Goal: Task Accomplishment & Management: Use online tool/utility

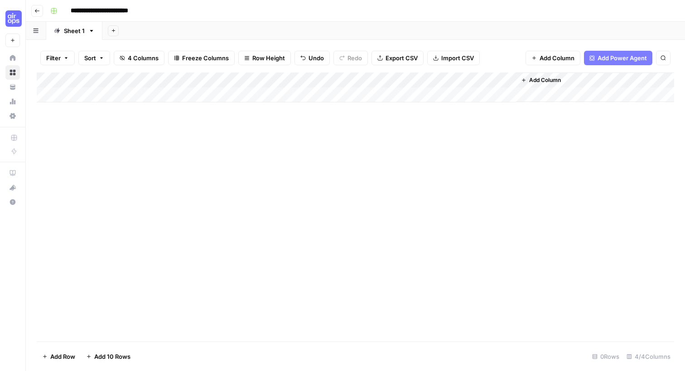
click at [129, 96] on div "Add Column" at bounding box center [355, 87] width 637 height 30
click at [102, 94] on div "Add Column" at bounding box center [355, 94] width 637 height 45
type textarea "**********"
click at [122, 109] on div "Add Column" at bounding box center [355, 94] width 637 height 45
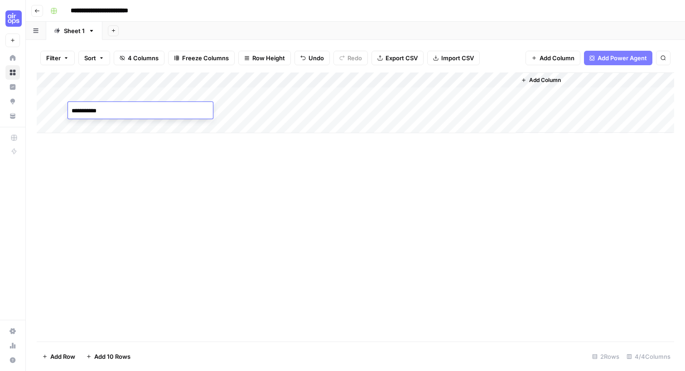
type textarea "**********"
click at [113, 125] on div "Add Column" at bounding box center [355, 102] width 637 height 61
type textarea "**********"
click at [112, 137] on div "Add Column" at bounding box center [355, 110] width 637 height 76
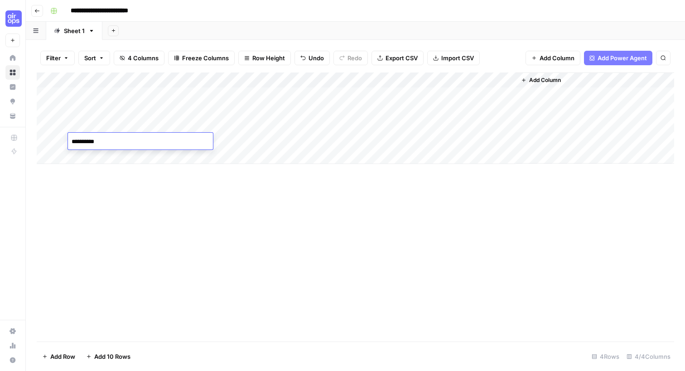
type textarea "**********"
click at [107, 159] on div "Add Column" at bounding box center [355, 117] width 637 height 91
type textarea "**********"
click at [138, 171] on div "Add Column" at bounding box center [355, 125] width 637 height 107
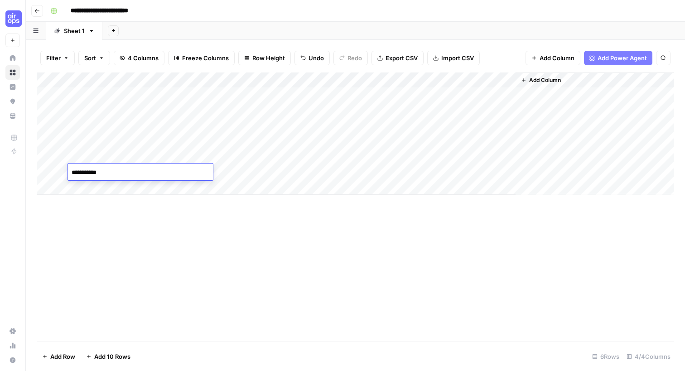
type textarea "**********"
click at [173, 234] on div "Add Column" at bounding box center [355, 206] width 637 height 269
drag, startPoint x: 126, startPoint y: 99, endPoint x: 119, endPoint y: 178, distance: 79.6
click at [119, 178] on div "Add Column" at bounding box center [355, 133] width 637 height 122
click at [296, 79] on div "Add Column" at bounding box center [355, 133] width 637 height 122
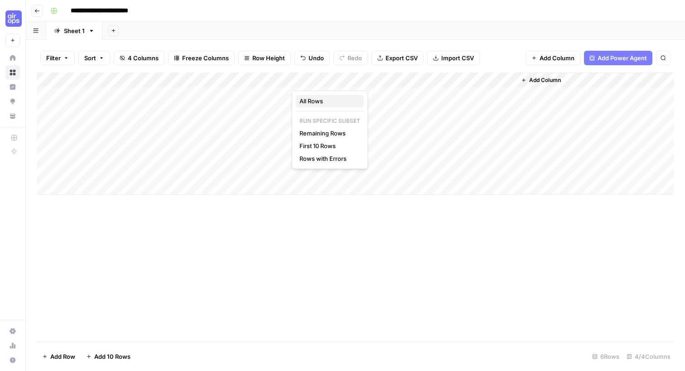
click at [311, 106] on button "All Rows" at bounding box center [330, 101] width 68 height 13
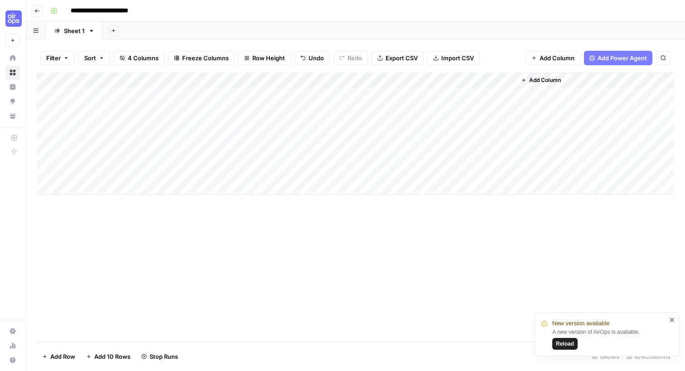
click at [355, 97] on div "Add Column" at bounding box center [355, 133] width 637 height 122
click at [367, 94] on div "Add Column" at bounding box center [355, 133] width 637 height 122
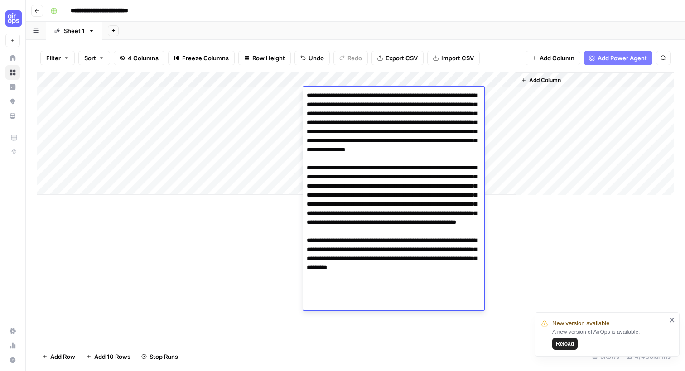
click at [509, 213] on div "Add Column" at bounding box center [355, 206] width 637 height 269
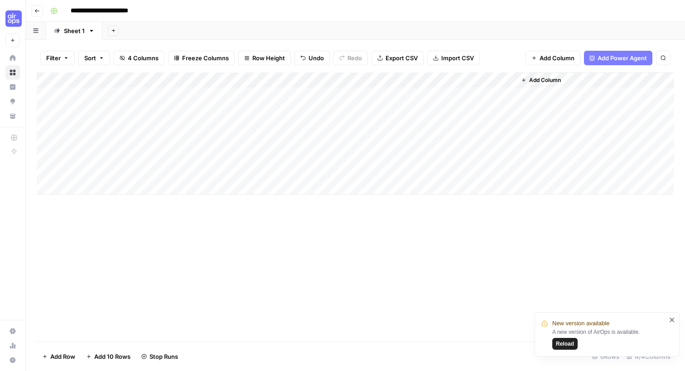
click at [356, 111] on div "Add Column" at bounding box center [355, 133] width 637 height 122
click at [364, 111] on div "Add Column" at bounding box center [355, 133] width 637 height 122
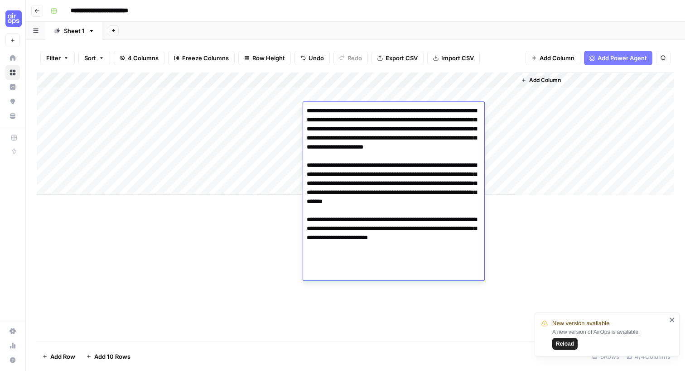
click at [523, 237] on div "Add Column" at bounding box center [355, 206] width 637 height 269
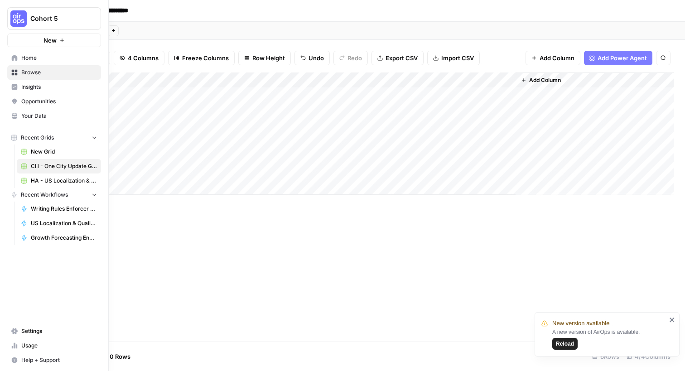
click at [21, 70] on span "Browse" at bounding box center [59, 72] width 76 height 8
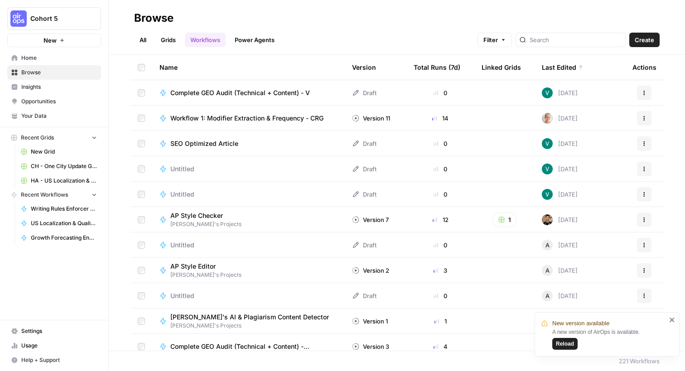
click at [425, 69] on div "Total Runs (7d)" at bounding box center [437, 67] width 47 height 25
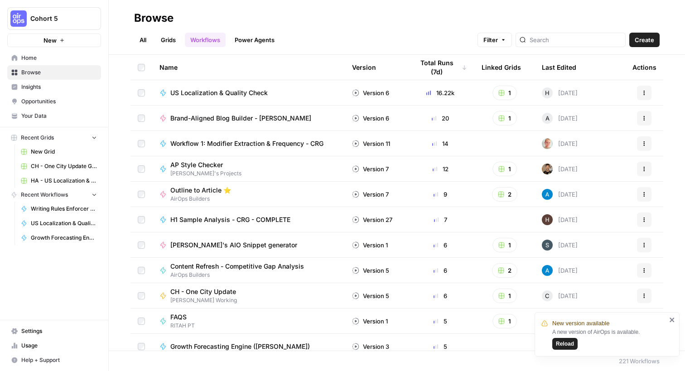
click at [425, 64] on div "Total Runs (7d)" at bounding box center [440, 67] width 53 height 25
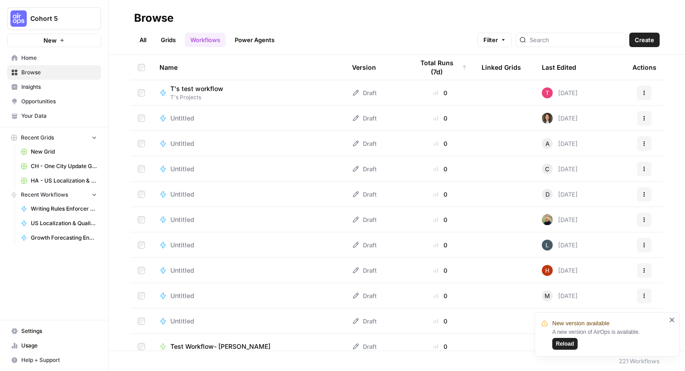
click at [425, 64] on div "Total Runs (7d)" at bounding box center [440, 67] width 53 height 25
click at [436, 69] on div "Total Runs (7d)" at bounding box center [437, 67] width 47 height 25
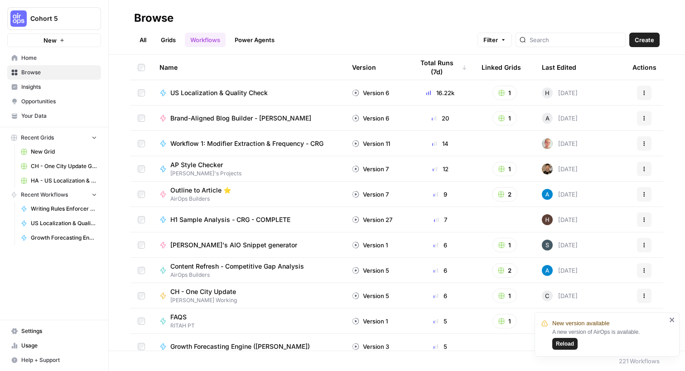
click at [641, 296] on icon "button" at bounding box center [643, 295] width 5 height 5
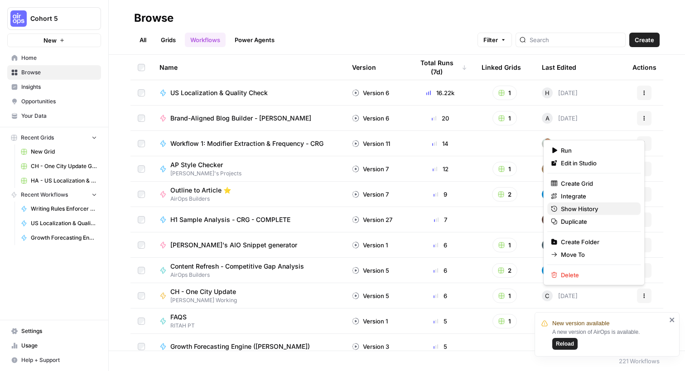
click at [571, 212] on span "Show History" at bounding box center [597, 208] width 72 height 9
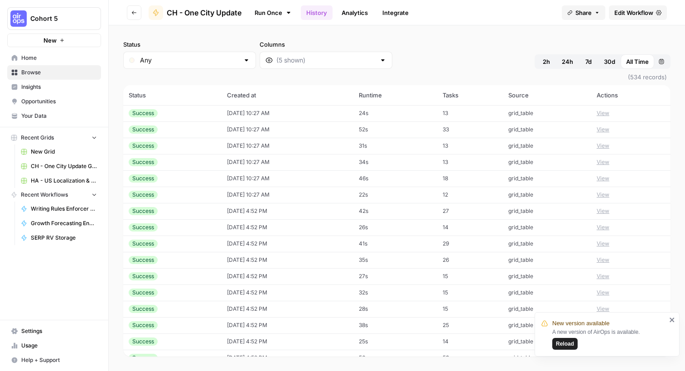
click at [601, 130] on button "View" at bounding box center [602, 129] width 13 height 8
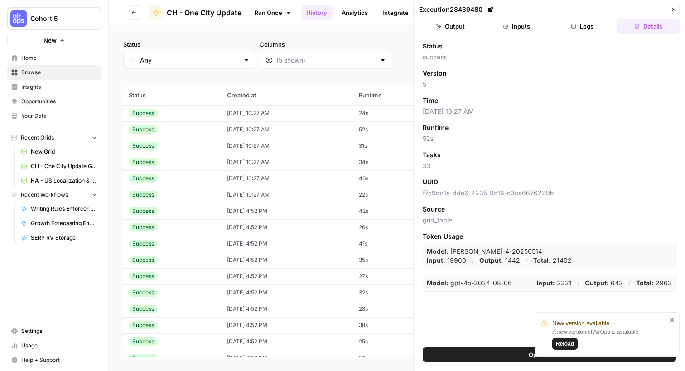
click at [453, 260] on p "Input: 19960" at bounding box center [446, 260] width 39 height 9
click at [566, 260] on p "Total: 21402" at bounding box center [552, 260] width 38 height 9
click at [670, 320] on icon "close" at bounding box center [672, 319] width 6 height 7
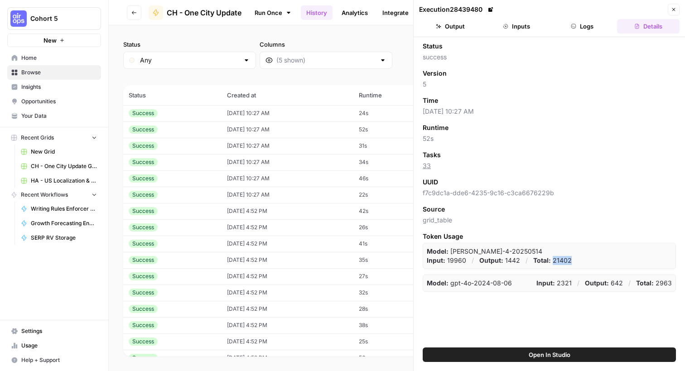
click at [27, 75] on span "Browse" at bounding box center [59, 72] width 76 height 8
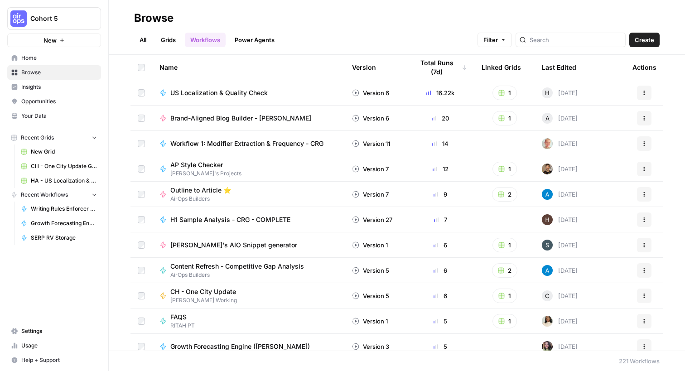
click at [33, 117] on span "Your Data" at bounding box center [59, 116] width 76 height 8
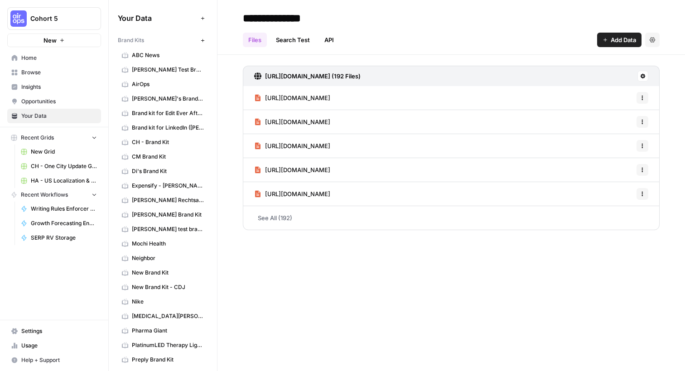
drag, startPoint x: 142, startPoint y: 143, endPoint x: 130, endPoint y: 139, distance: 11.9
click at [130, 139] on link "CH - Brand Kit" at bounding box center [163, 142] width 90 height 14
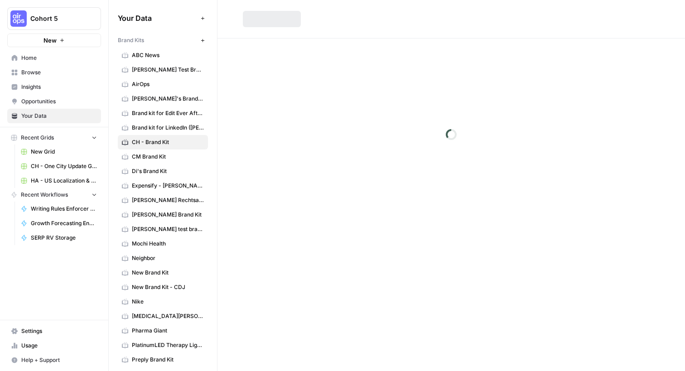
click at [130, 139] on link "CH - Brand Kit" at bounding box center [163, 142] width 90 height 14
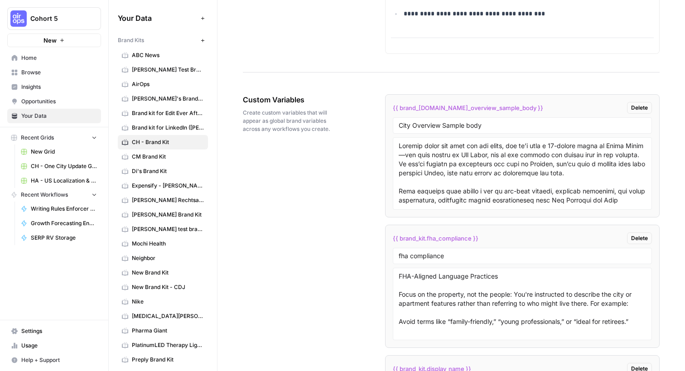
scroll to position [1547, 0]
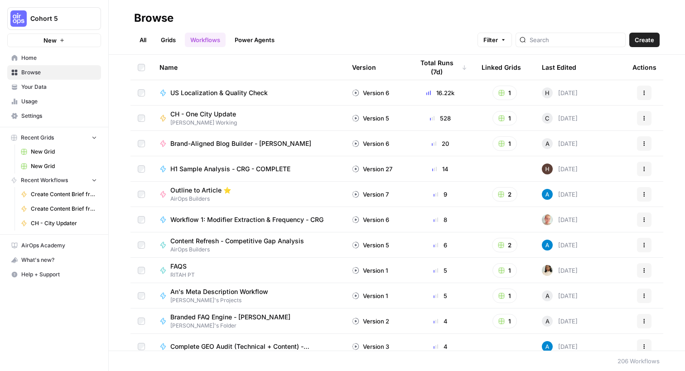
click at [221, 115] on span "CH - One City Update" at bounding box center [203, 114] width 66 height 9
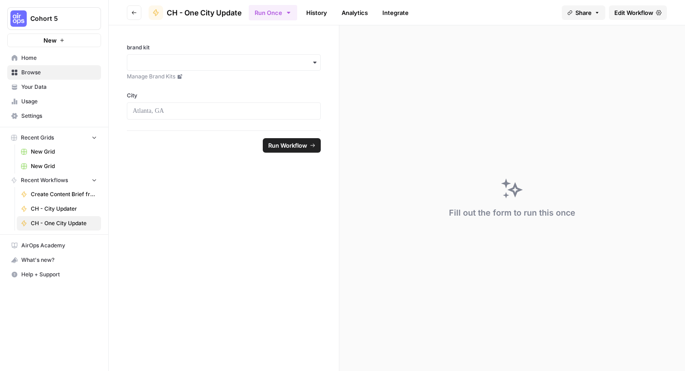
click at [633, 16] on span "Edit Workflow" at bounding box center [633, 12] width 39 height 9
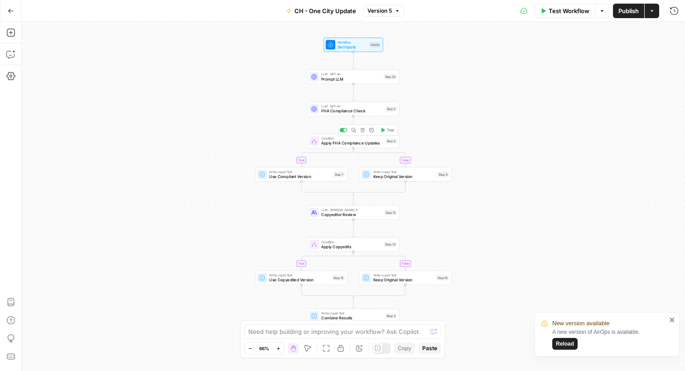
click at [352, 144] on span "Apply FHA Compliance Updates" at bounding box center [352, 143] width 62 height 6
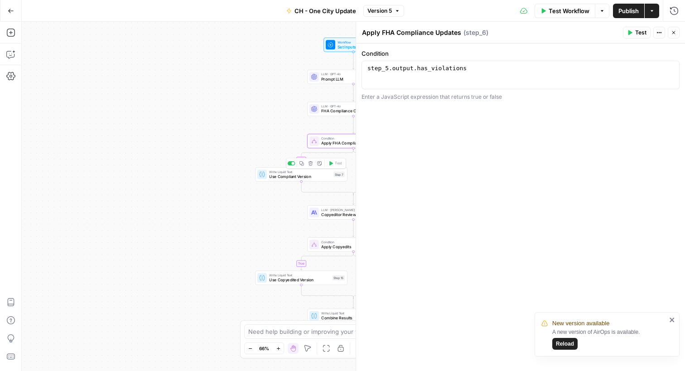
click at [281, 179] on span "Use Compliant Version" at bounding box center [300, 176] width 62 height 6
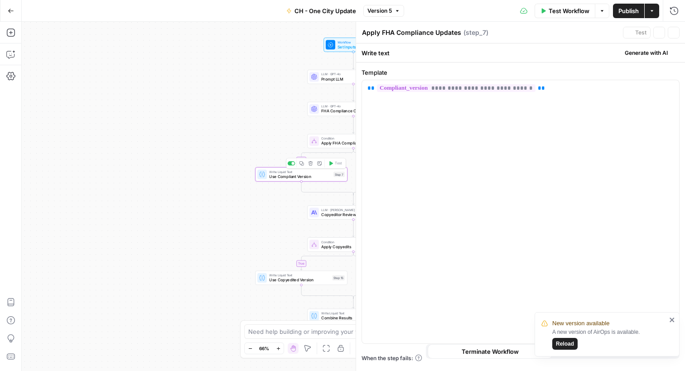
type textarea "Use Compliant Version"
click at [330, 112] on span "FHA Compliance Check" at bounding box center [352, 111] width 62 height 6
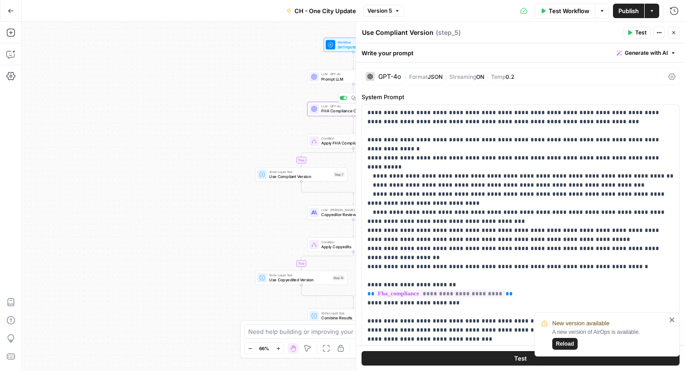
type textarea "FHA Compliance Check"
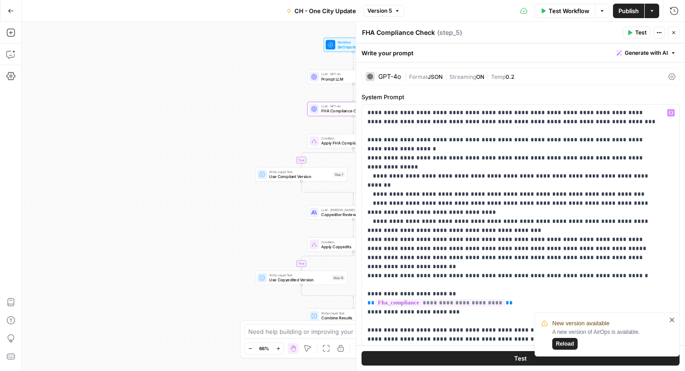
scroll to position [10, 0]
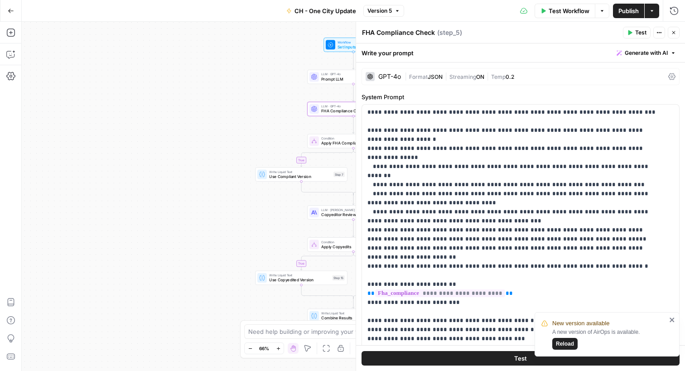
click at [675, 319] on icon "close" at bounding box center [672, 319] width 6 height 7
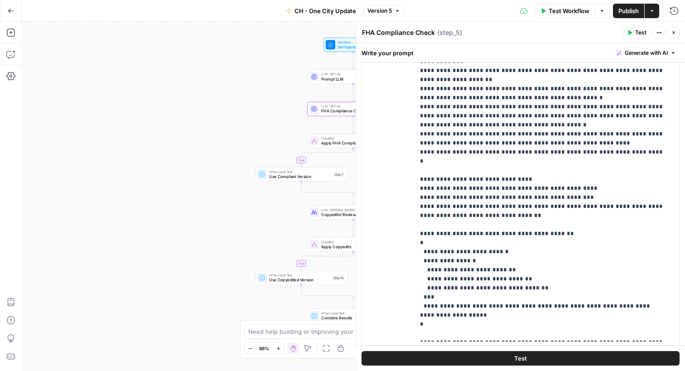
scroll to position [538, 0]
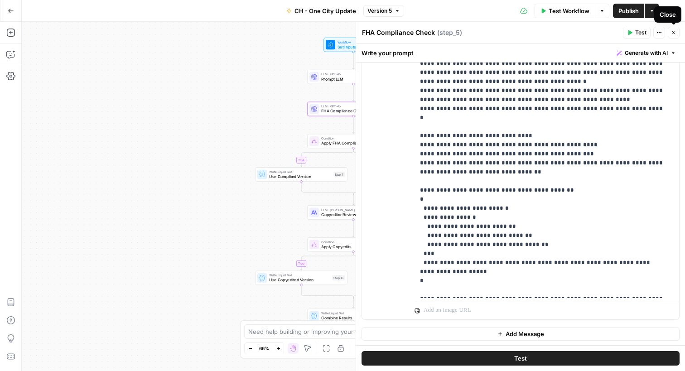
click at [672, 33] on icon "button" at bounding box center [673, 32] width 5 height 5
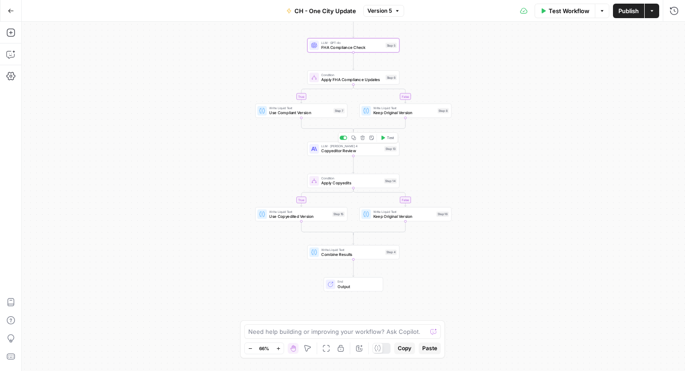
click at [337, 151] on span "Copyeditor Review" at bounding box center [351, 151] width 61 height 6
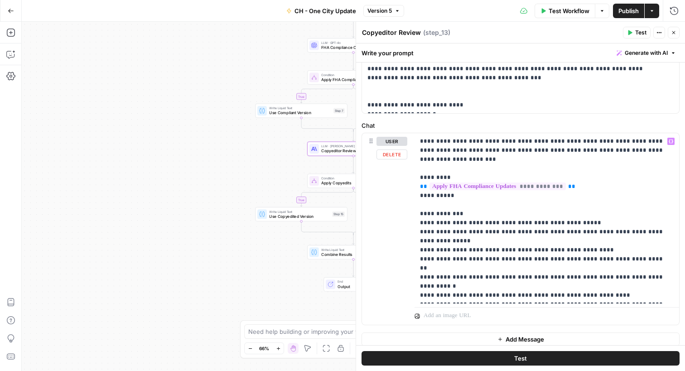
scroll to position [366, 0]
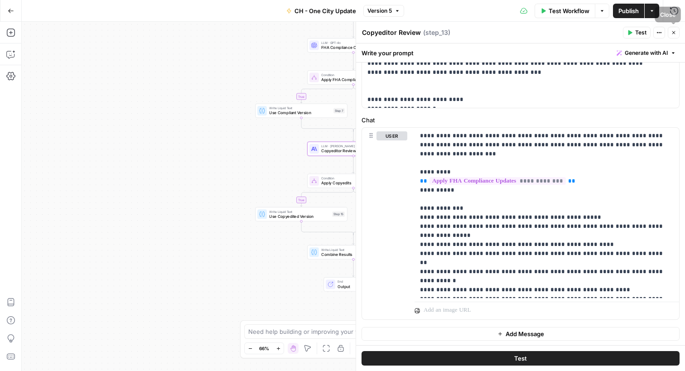
click at [674, 32] on icon "button" at bounding box center [673, 32] width 3 height 3
